Goal: Obtain resource: Download file/media

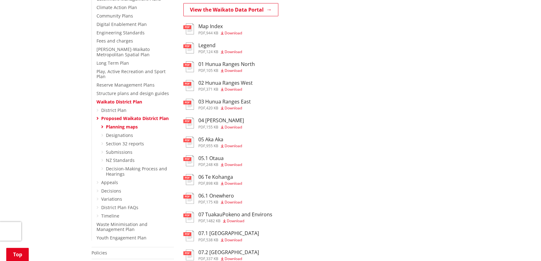
scroll to position [170, 0]
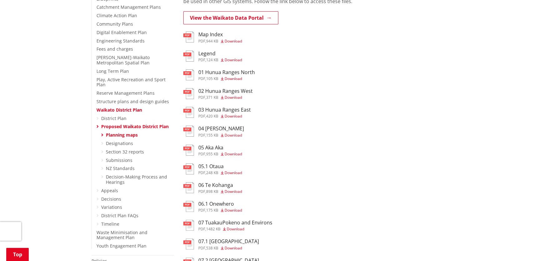
click at [120, 140] on link "Designations" at bounding box center [119, 143] width 27 height 6
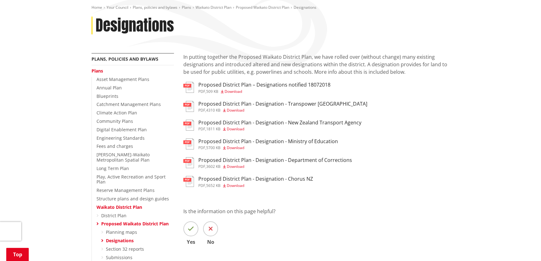
scroll to position [57, 0]
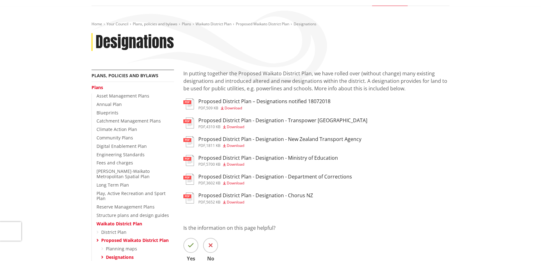
click at [237, 146] on span "Download" at bounding box center [235, 145] width 17 height 5
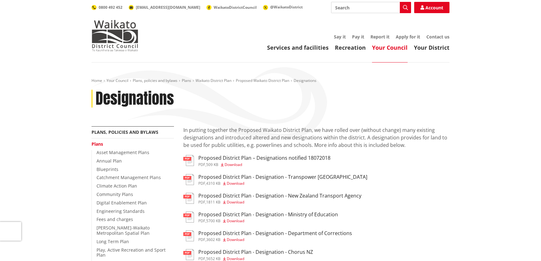
scroll to position [57, 0]
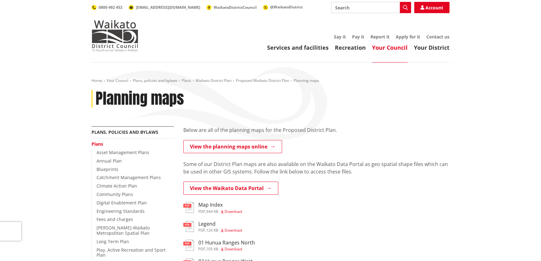
click at [236, 149] on link "View the planning maps online" at bounding box center [232, 146] width 99 height 13
